Goal: Transaction & Acquisition: Purchase product/service

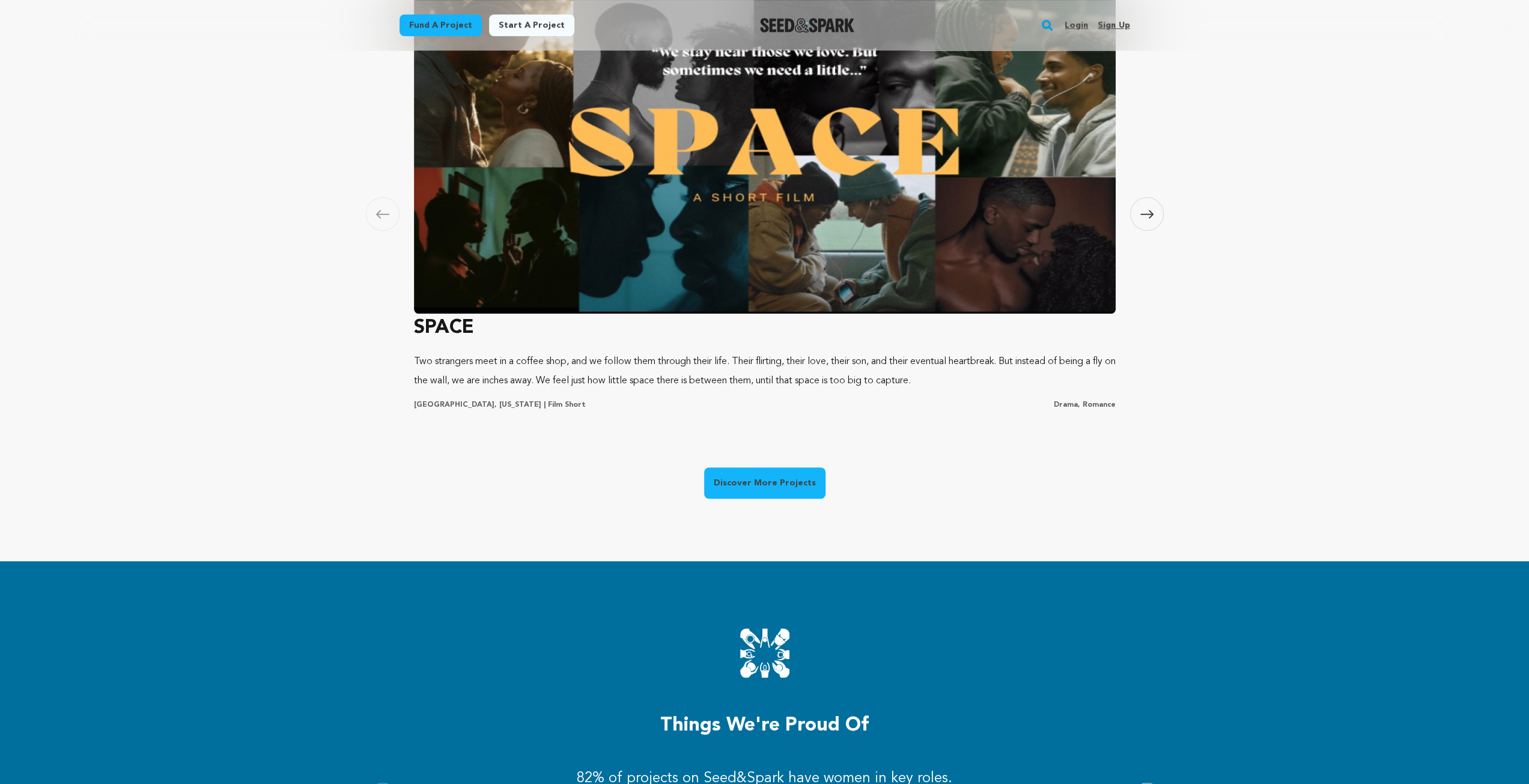
click at [728, 491] on link "Discover More Projects" at bounding box center [765, 482] width 121 height 31
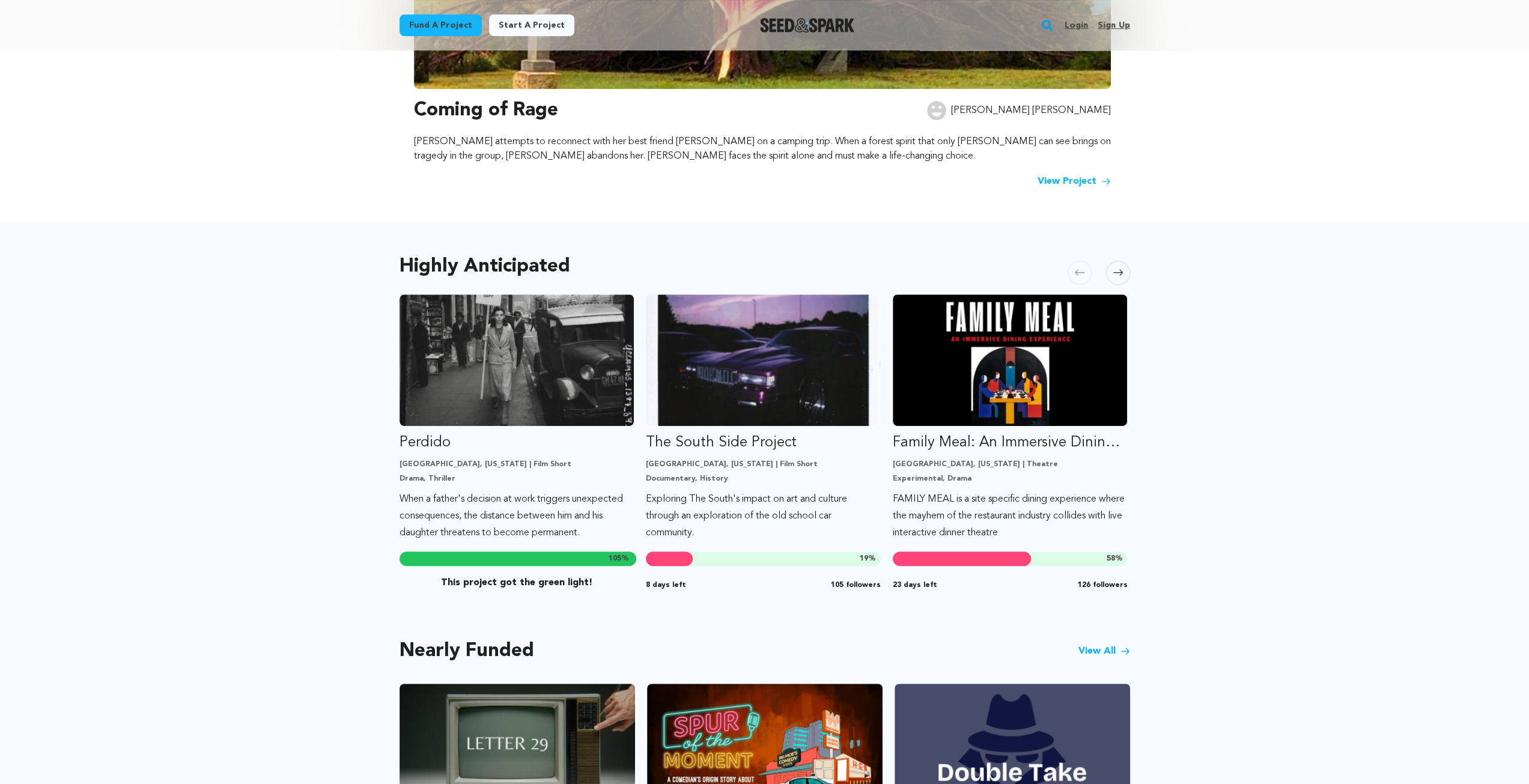
scroll to position [300, 0]
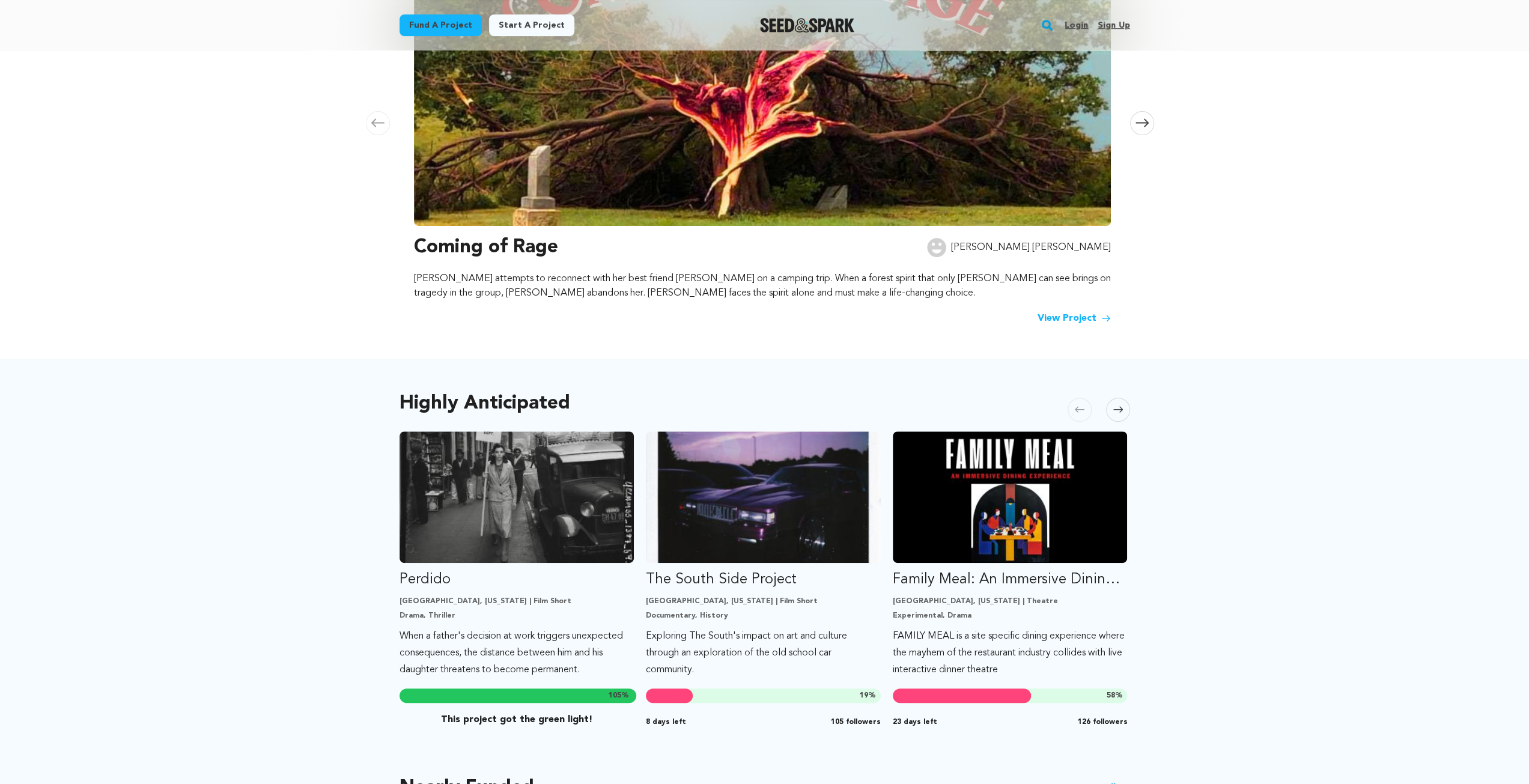
click at [1090, 311] on link "View Project" at bounding box center [1074, 318] width 73 height 14
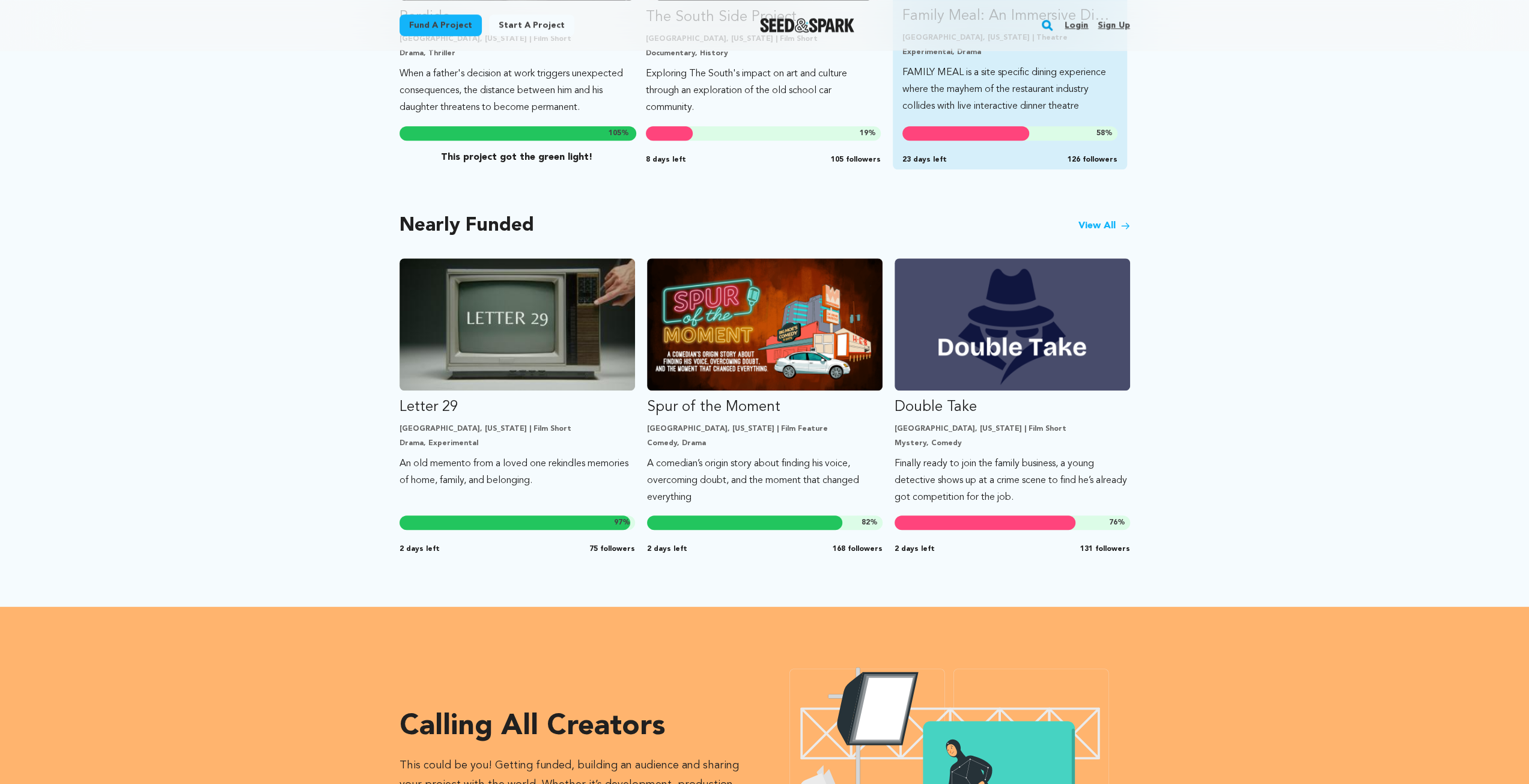
scroll to position [661, 0]
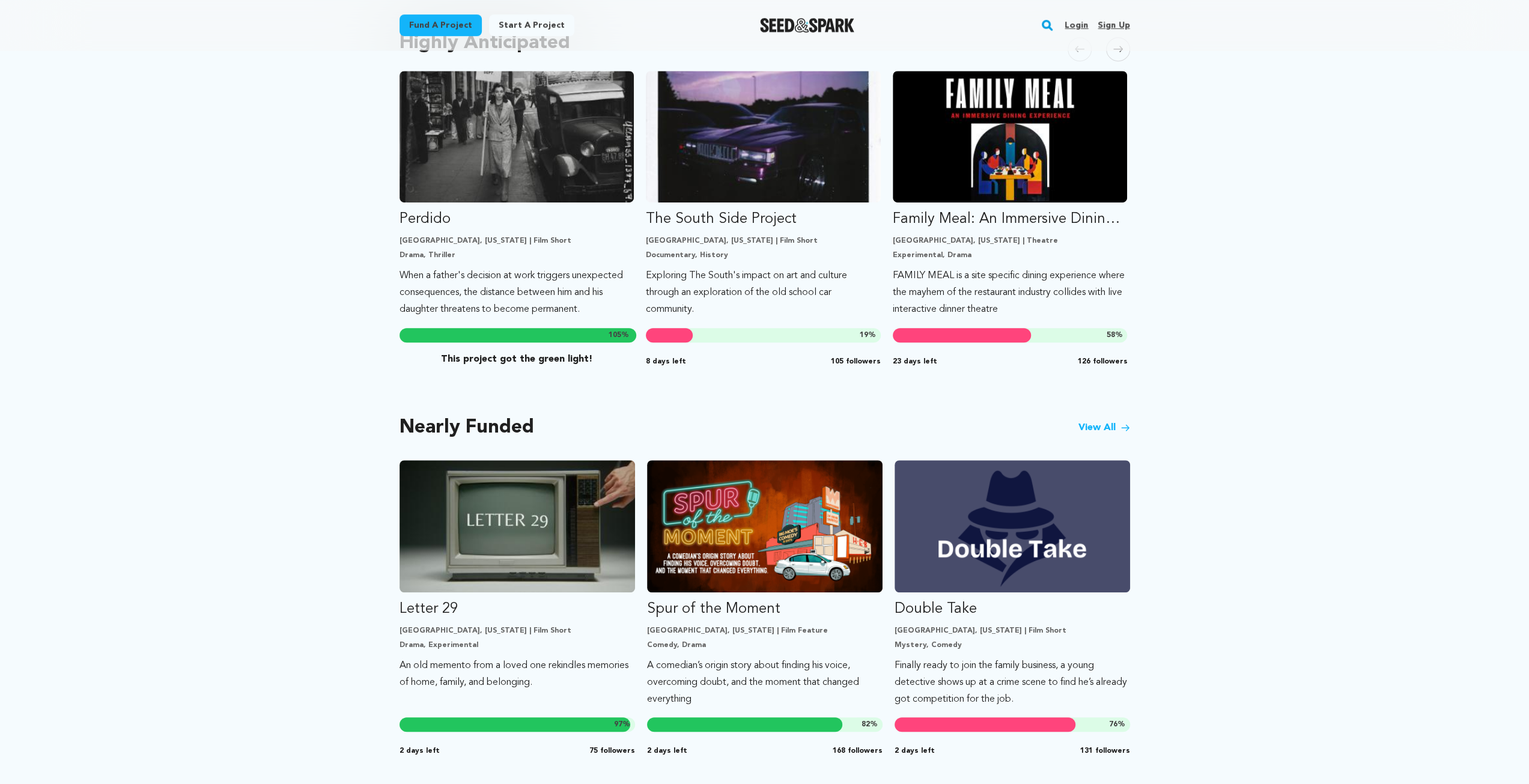
click at [1111, 416] on div "Nearly Funded View All Letter 29 Chicago, Illinois | Film Short Drama, Experime…" at bounding box center [764, 590] width 731 height 389
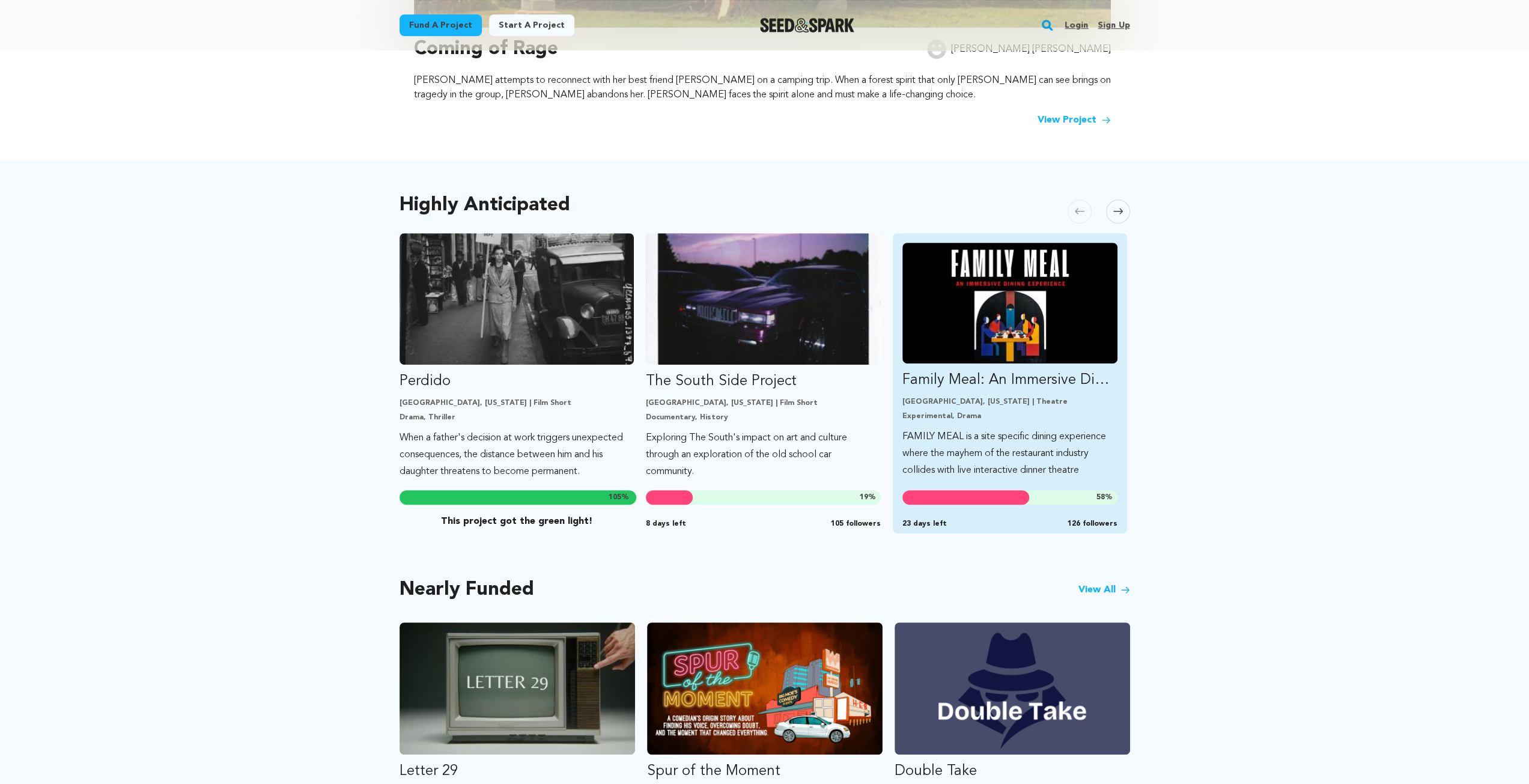
scroll to position [480, 0]
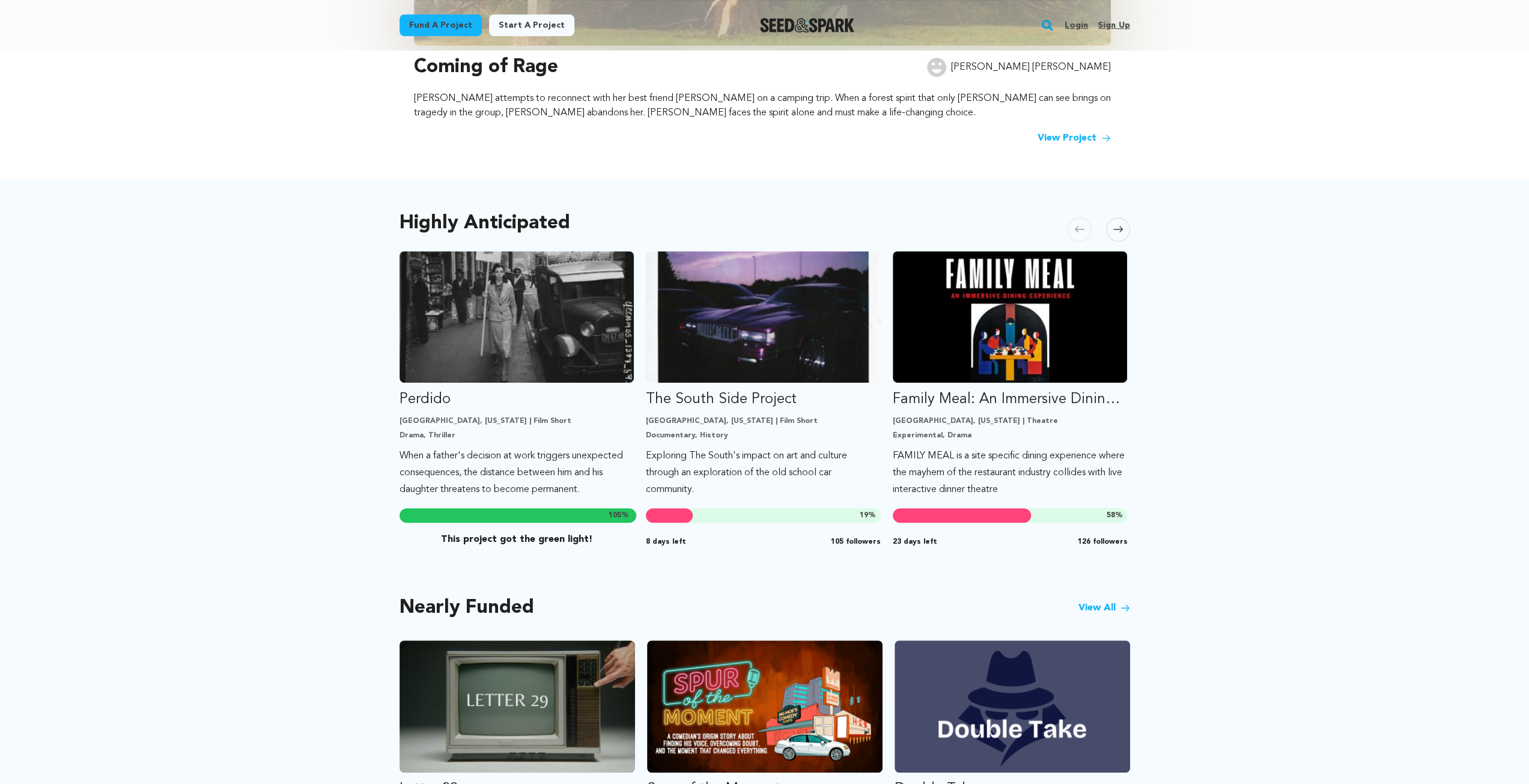
click at [1119, 229] on icon at bounding box center [1118, 229] width 10 height 6
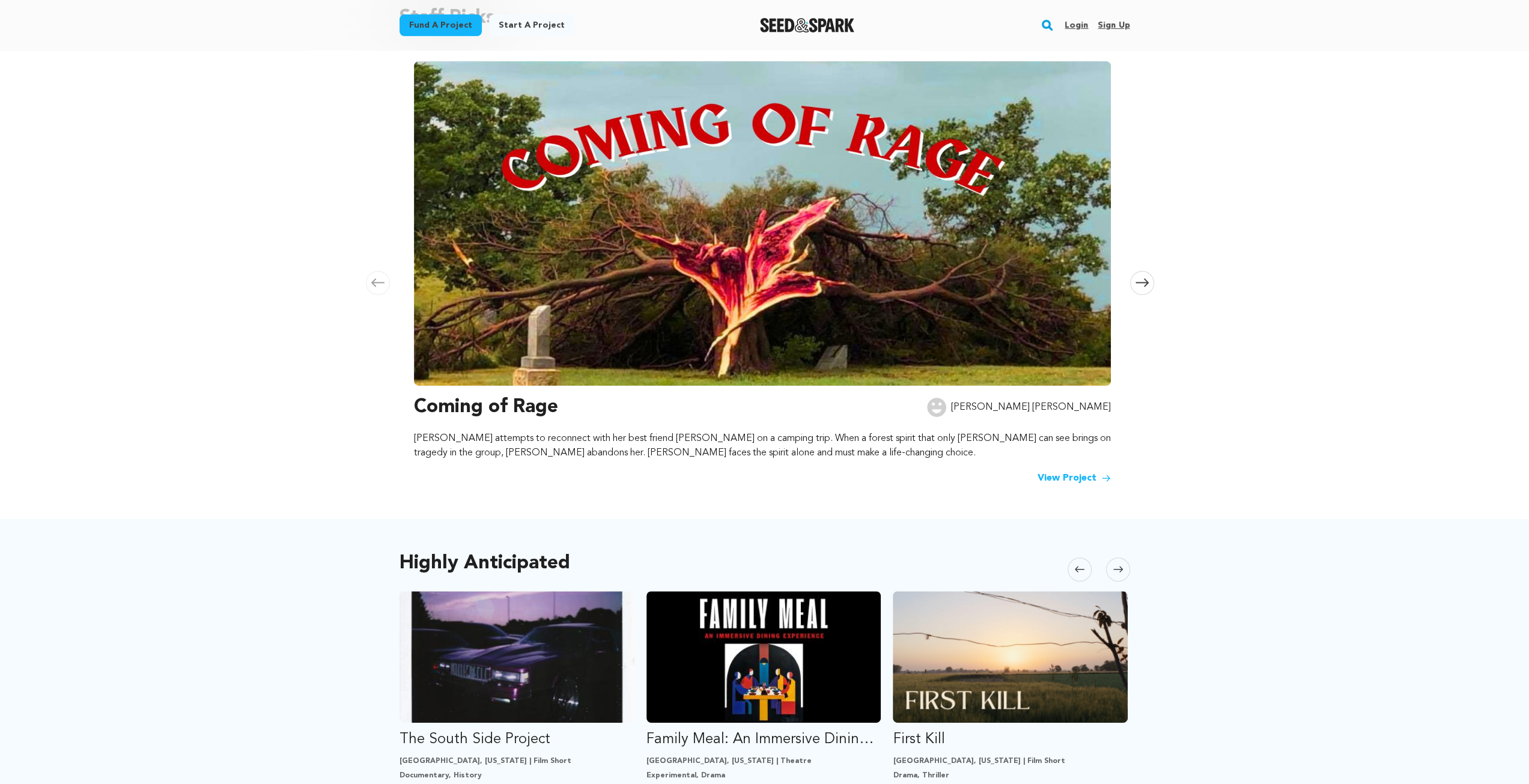
scroll to position [0, 0]
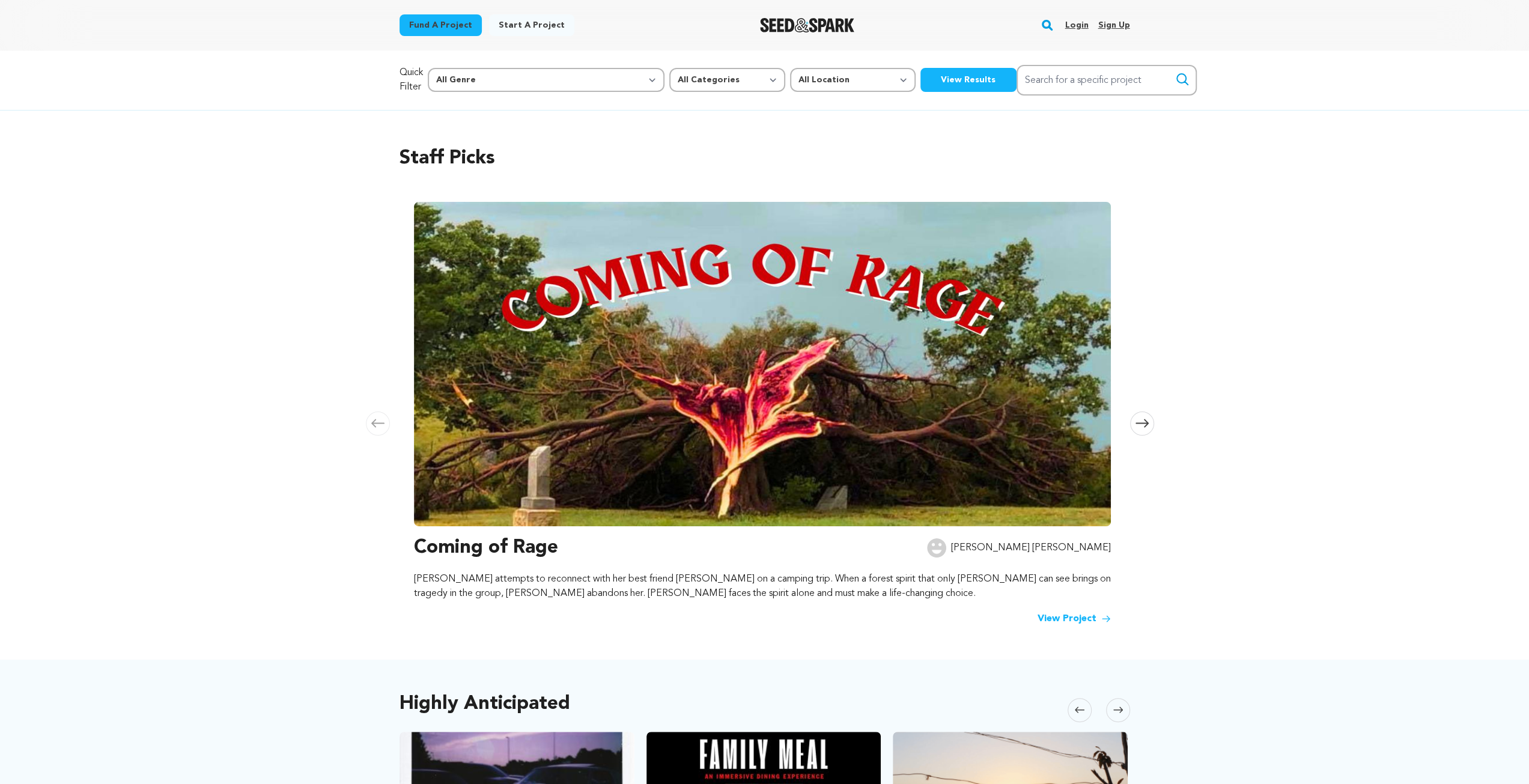
click at [1132, 422] on span at bounding box center [1142, 424] width 24 height 24
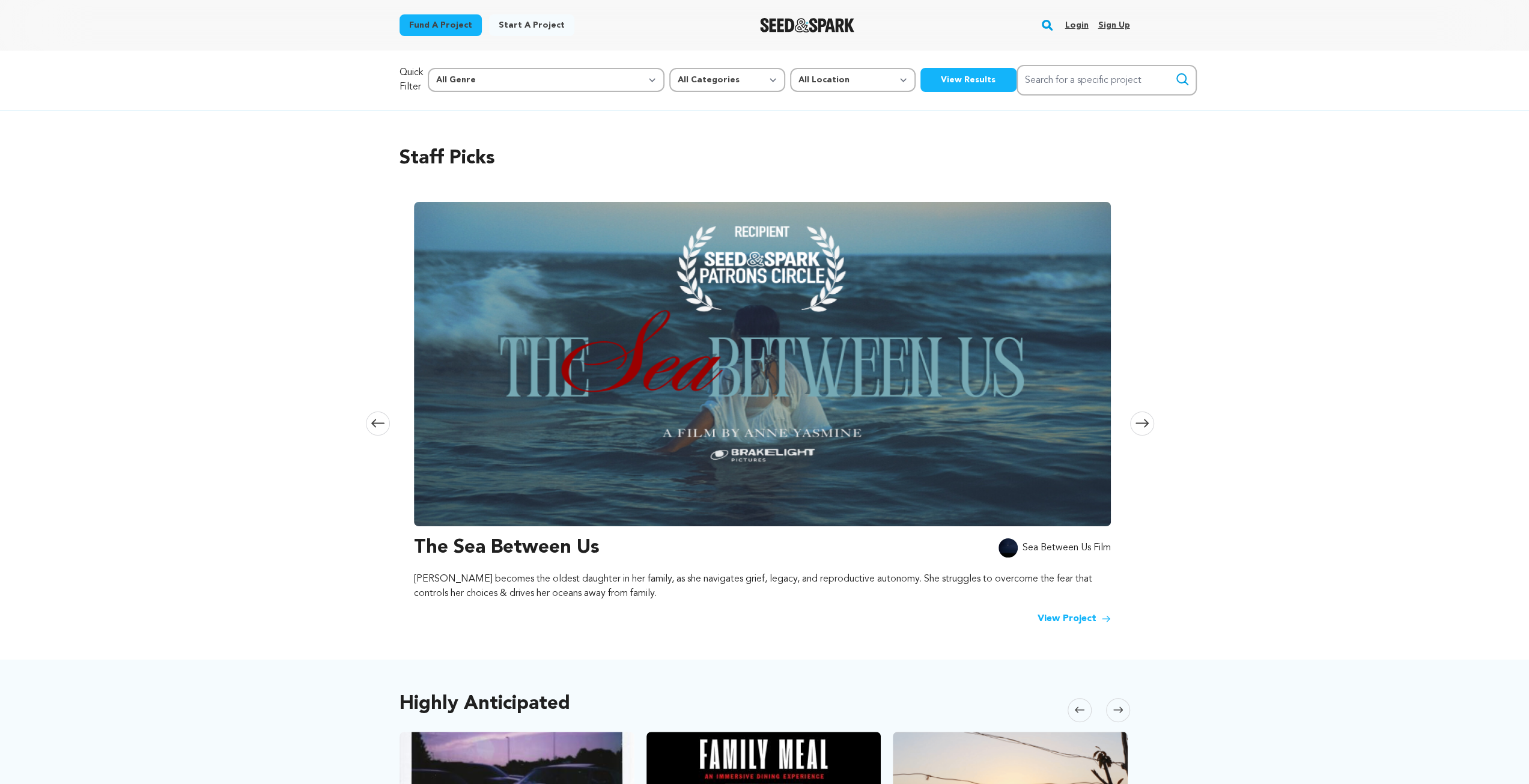
click at [1132, 422] on span at bounding box center [1142, 424] width 24 height 24
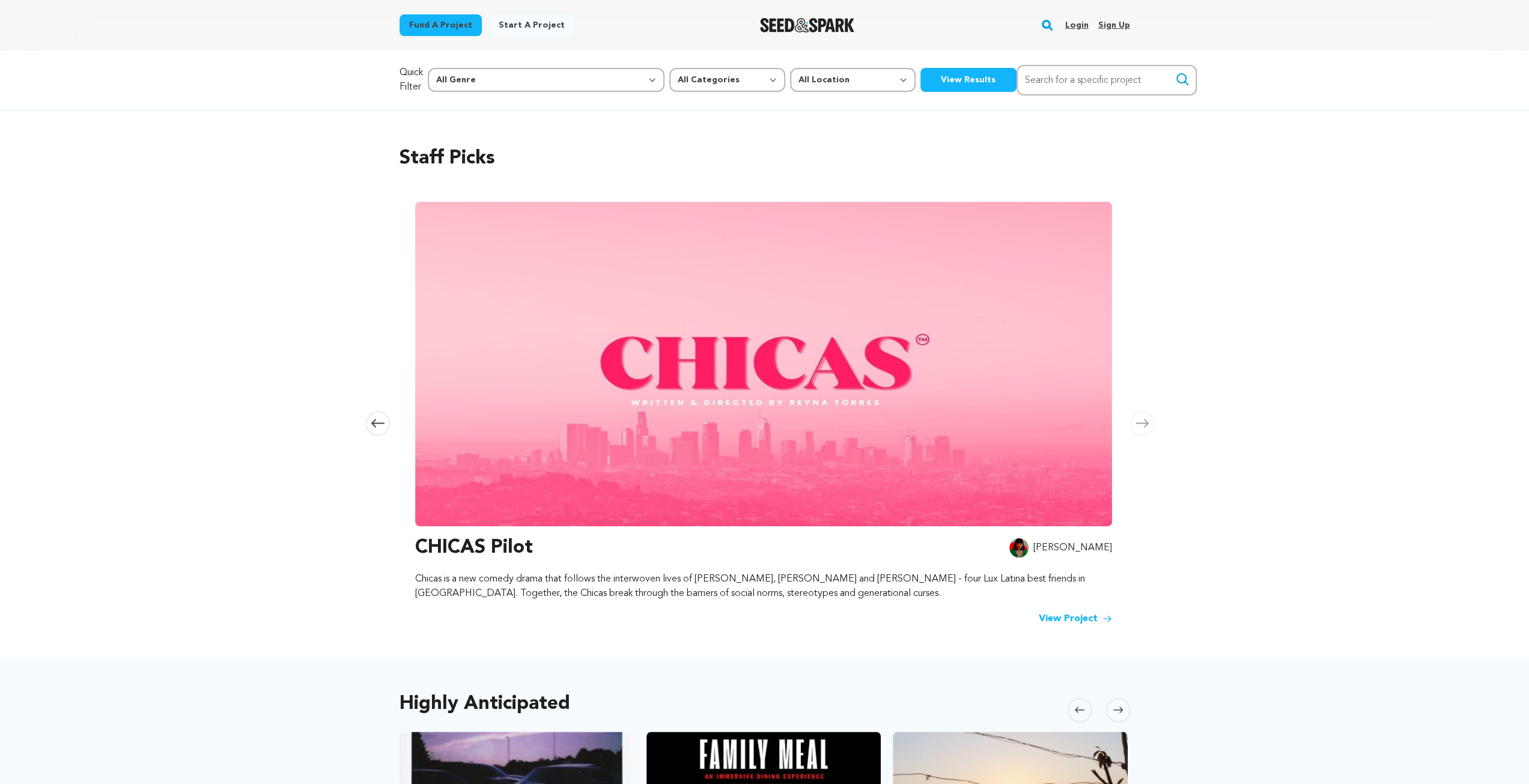
scroll to position [0, 1418]
click at [1132, 422] on span at bounding box center [1142, 424] width 24 height 24
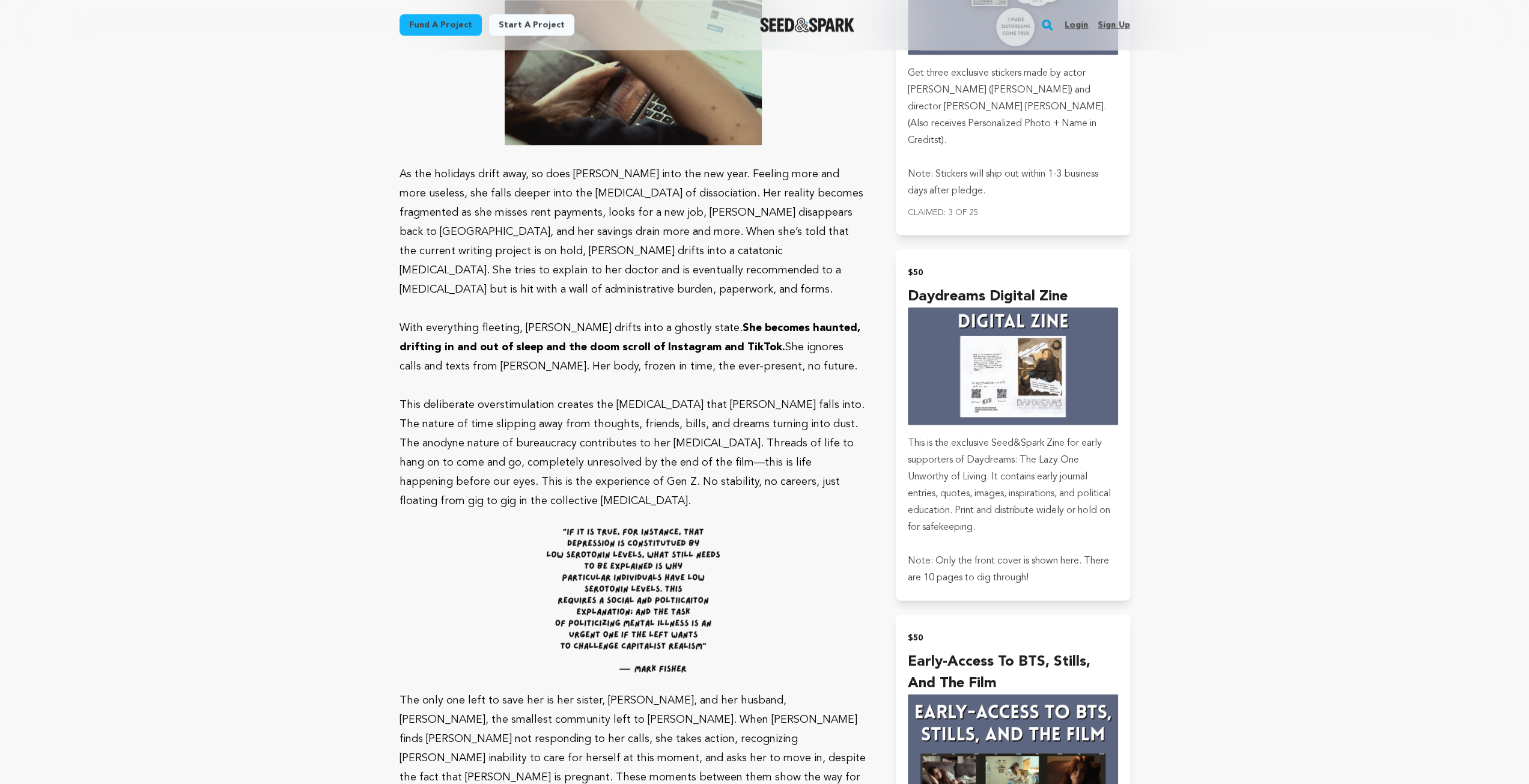
scroll to position [2403, 0]
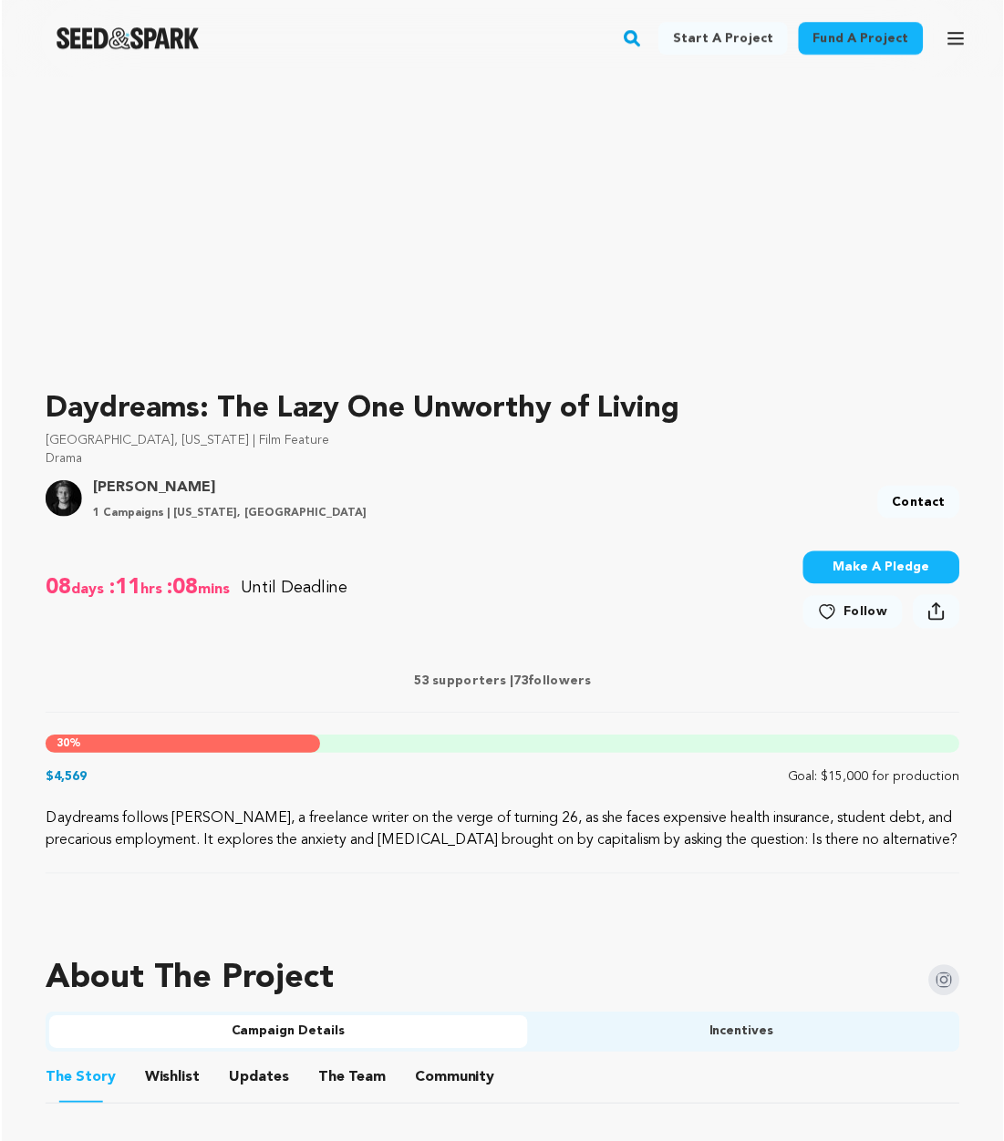
scroll to position [274, 0]
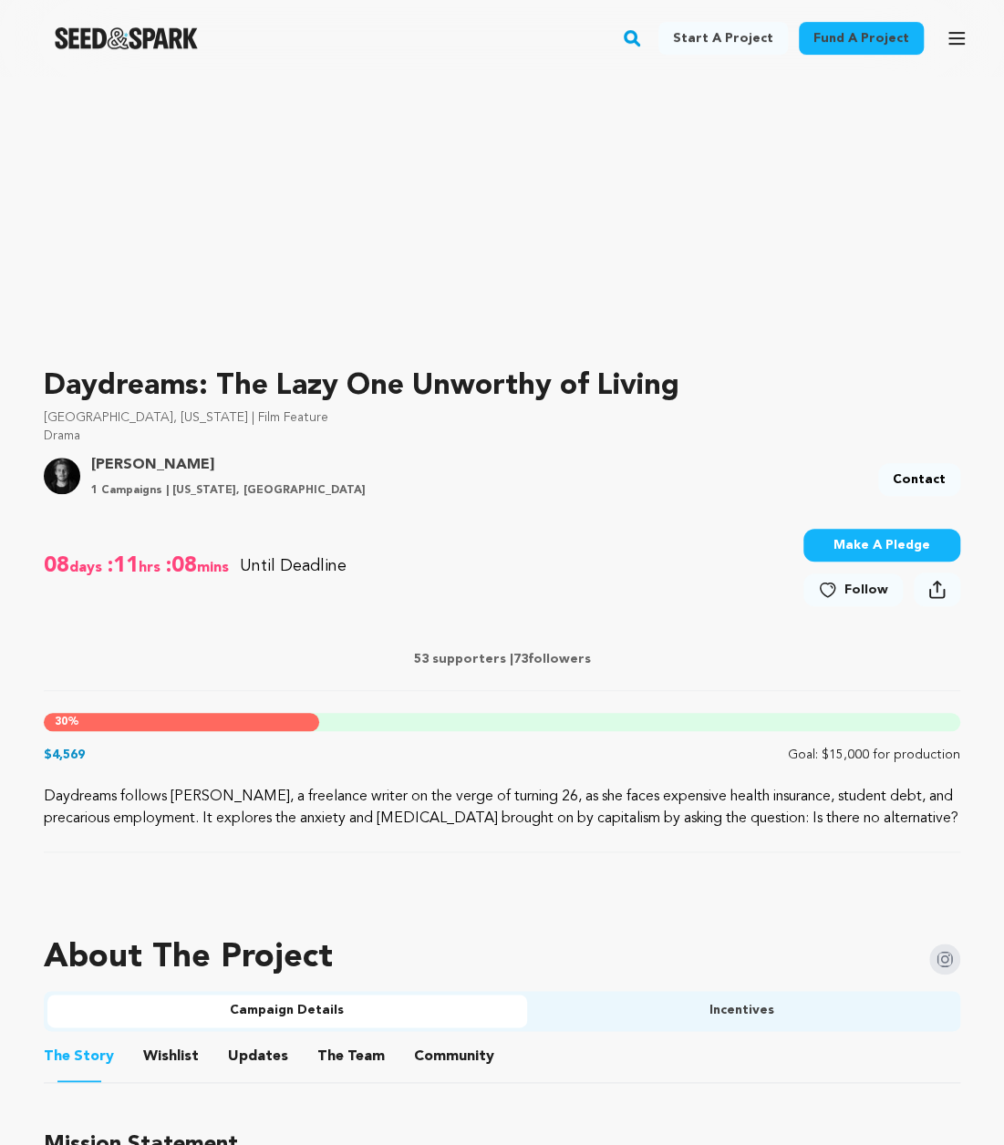
click at [644, 830] on div "Daydreams follows Haley, a freelance writer on the verge of turning 26, as she …" at bounding box center [502, 819] width 916 height 67
drag, startPoint x: 940, startPoint y: 823, endPoint x: -9, endPoint y: 789, distance: 949.7
copy p "Daydreams follows Haley, a freelance writer on the verge of turning 26, as she …"
